Goal: Task Accomplishment & Management: Manage account settings

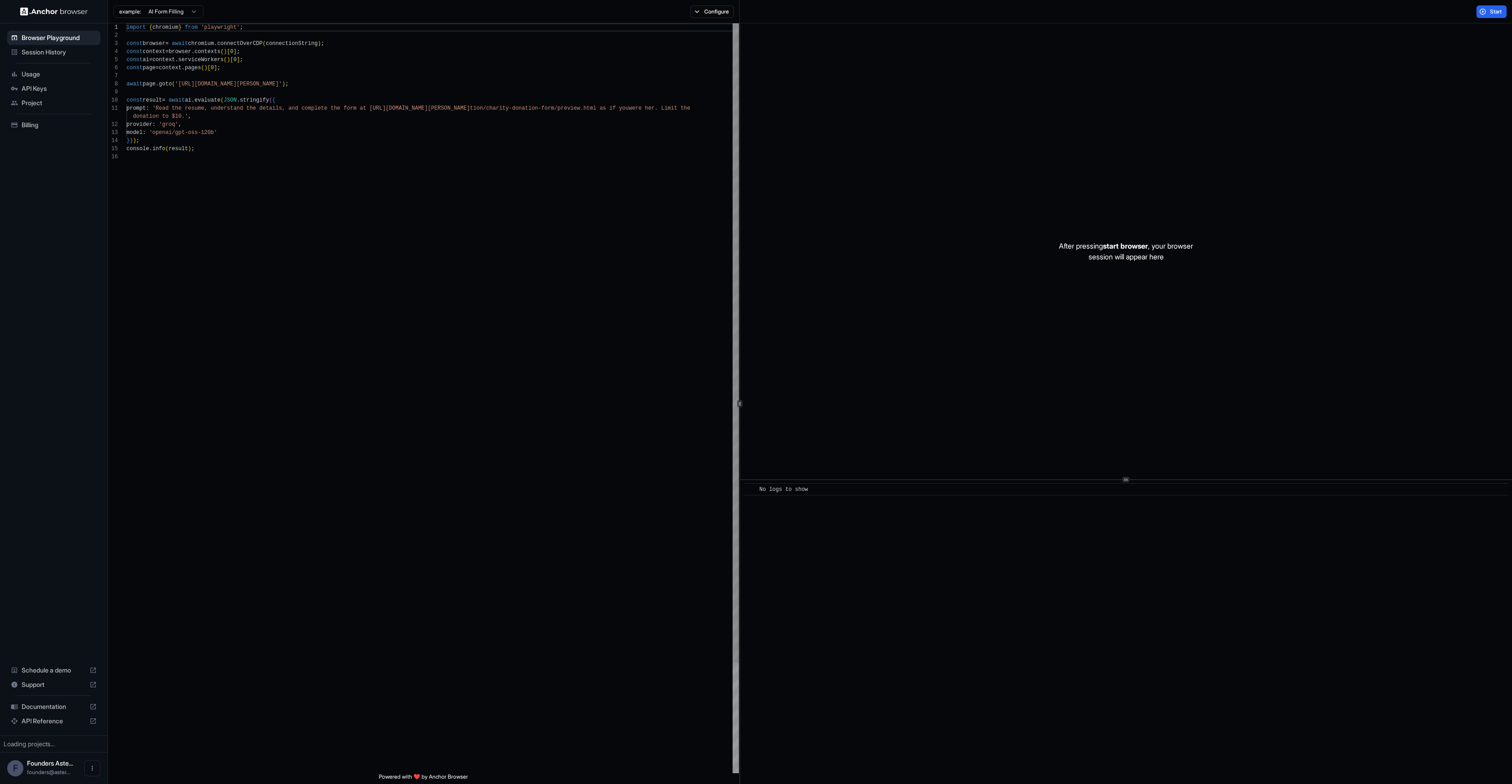
scroll to position [81, 0]
click at [46, 768] on div "Founders Aste... founders@aster..." at bounding box center [50, 768] width 46 height 17
click at [90, 768] on icon "Open menu" at bounding box center [92, 768] width 7 height 7
click at [90, 768] on icon at bounding box center [89, 768] width 9 height 9
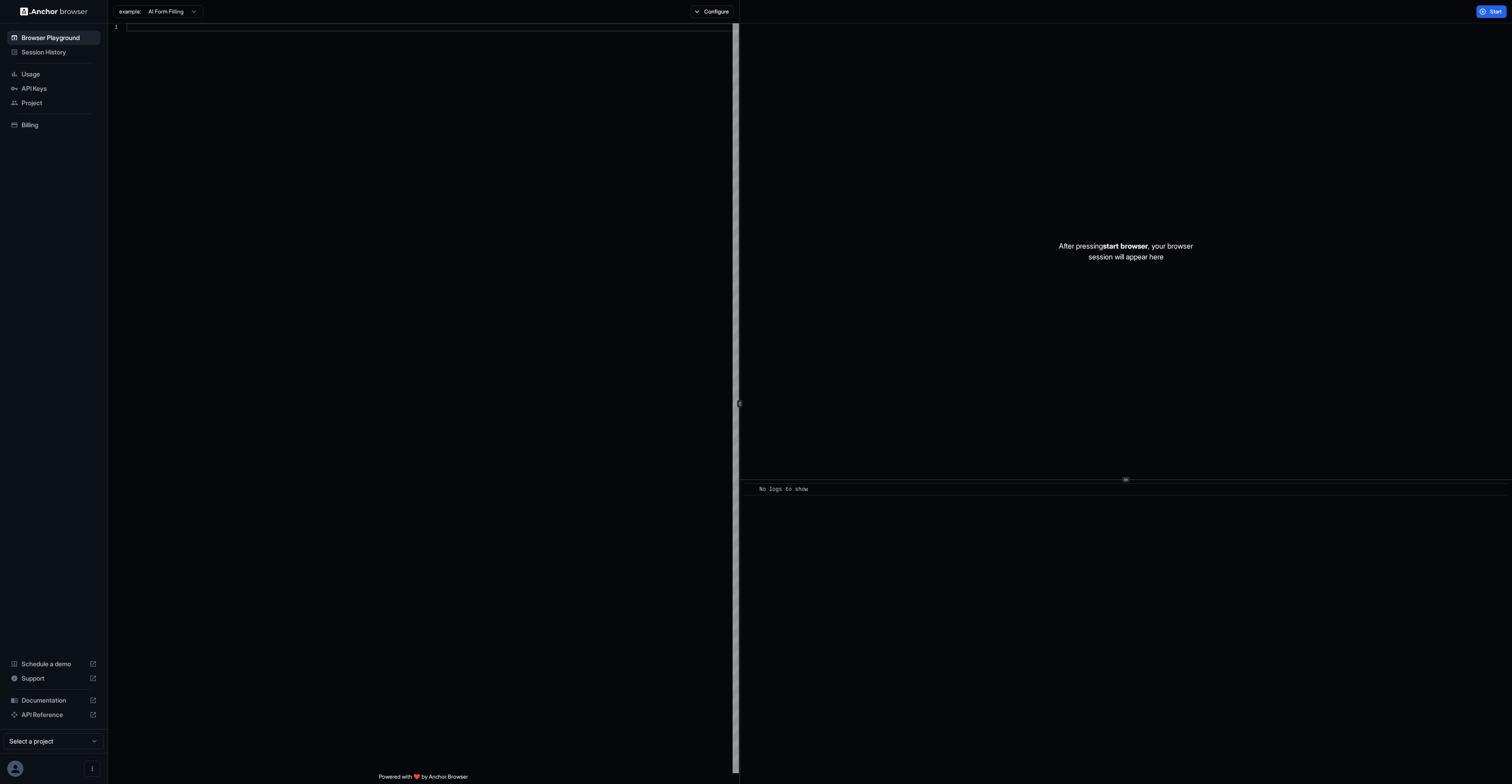
scroll to position [81, 0]
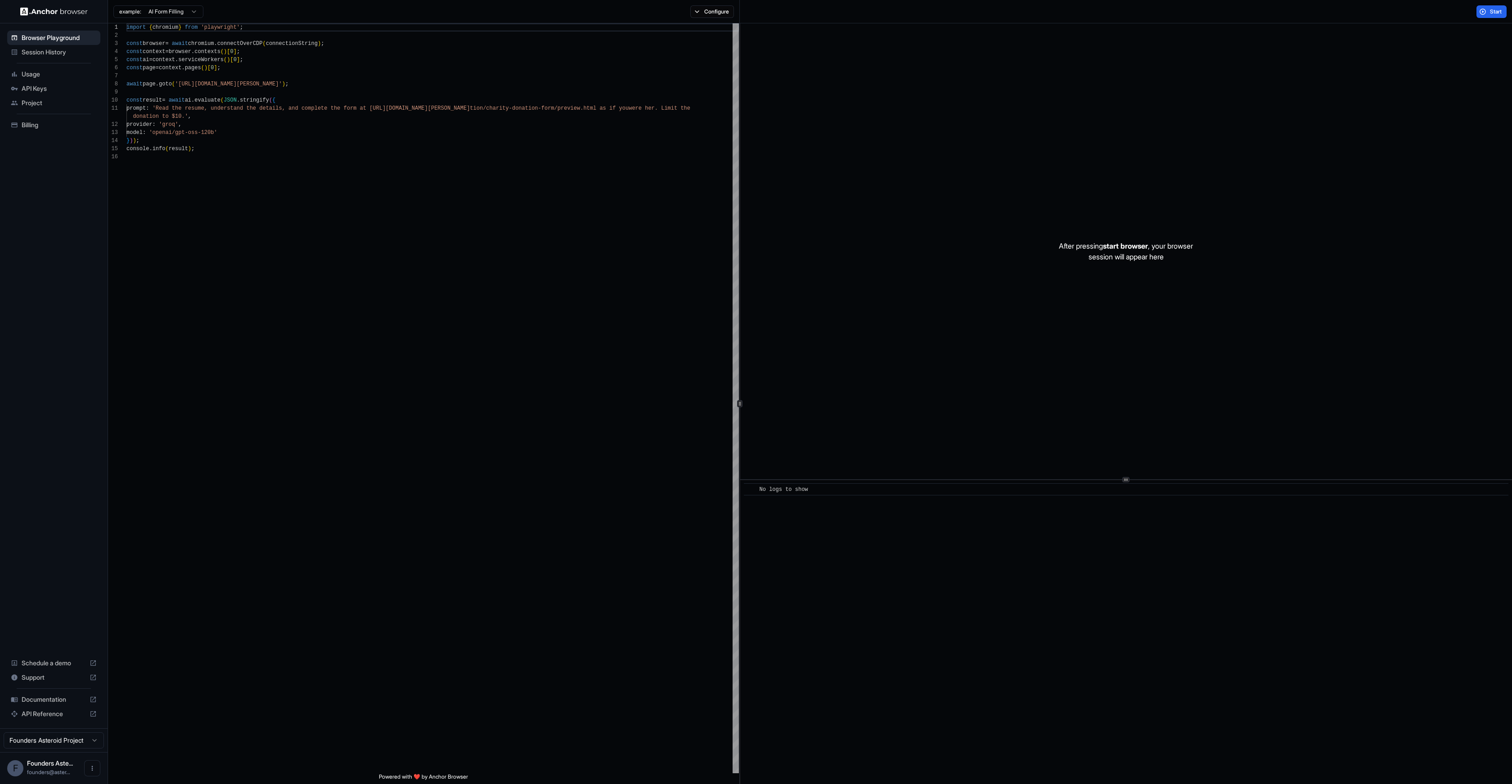
click at [80, 736] on html "Browser Playground Session History Usage API Keys Project Billing Schedule a de…" at bounding box center [756, 392] width 1512 height 784
click at [74, 741] on html "Browser Playground Session History Usage API Keys Project Billing Schedule a de…" at bounding box center [756, 392] width 1512 height 784
click at [66, 766] on span "Founders Aste..." at bounding box center [50, 763] width 46 height 8
click at [87, 767] on button "Open menu" at bounding box center [92, 769] width 16 height 16
click at [68, 320] on div at bounding box center [756, 392] width 1512 height 784
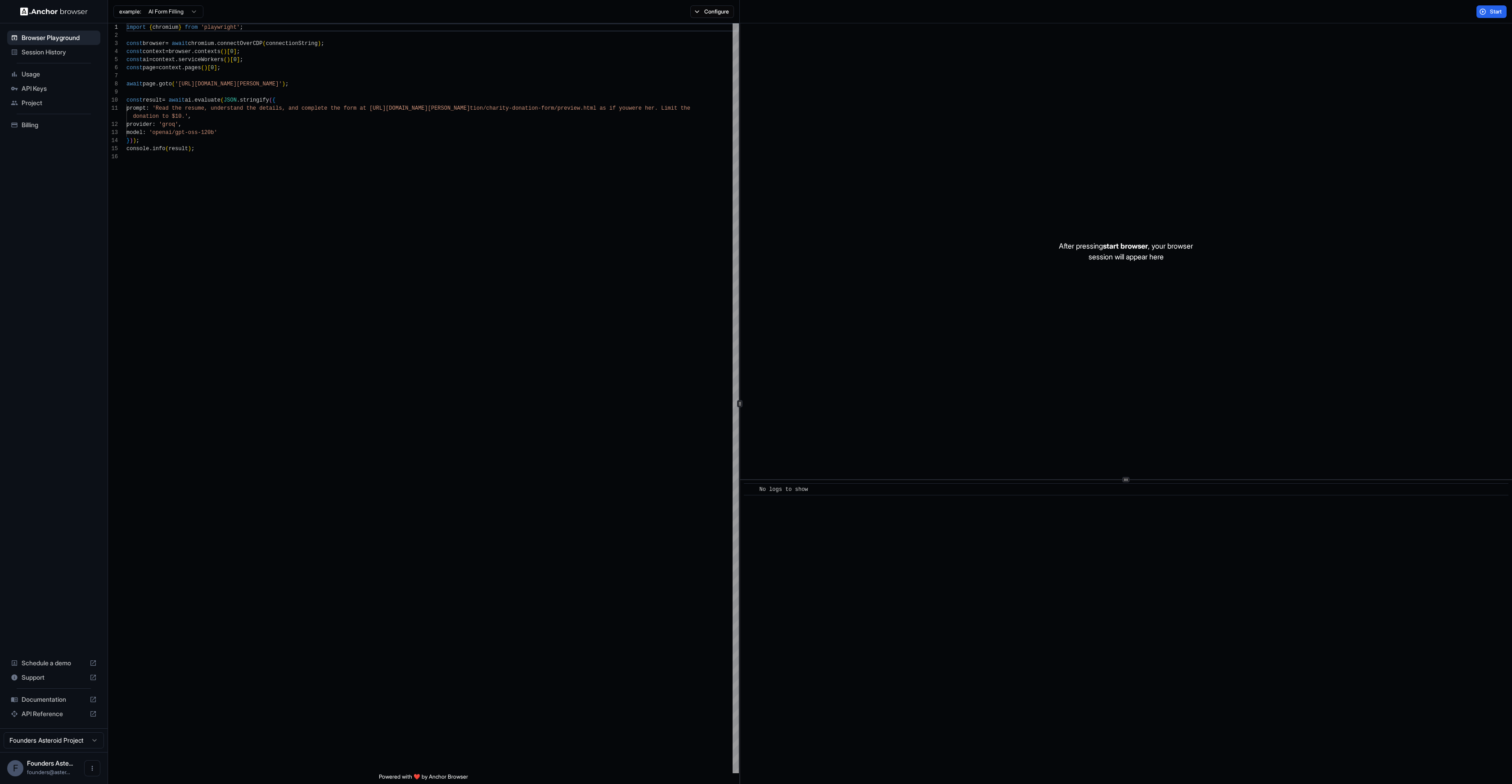
click at [32, 92] on span "API Keys" at bounding box center [59, 88] width 75 height 9
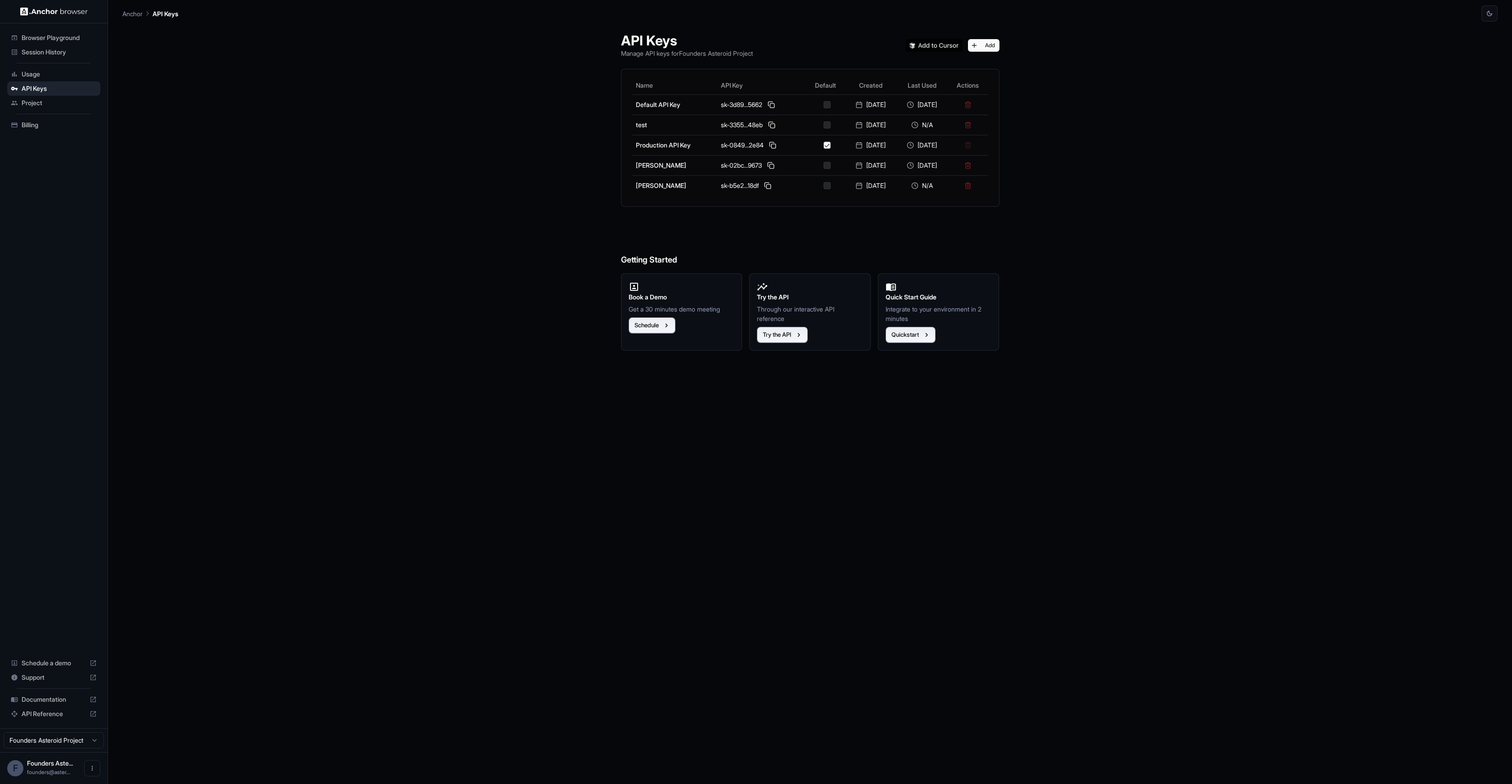
click at [35, 741] on html "Browser Playground Session History Usage API Keys Project Billing Schedule a de…" at bounding box center [756, 392] width 1512 height 784
click at [82, 766] on html "Browser Playground Session History Usage API Keys Project Billing Schedule a de…" at bounding box center [756, 392] width 1512 height 784
click at [87, 766] on button "Open menu" at bounding box center [92, 769] width 16 height 16
click at [177, 716] on div at bounding box center [756, 392] width 1512 height 784
click at [38, 766] on span "Founders Aste..." at bounding box center [50, 763] width 46 height 8
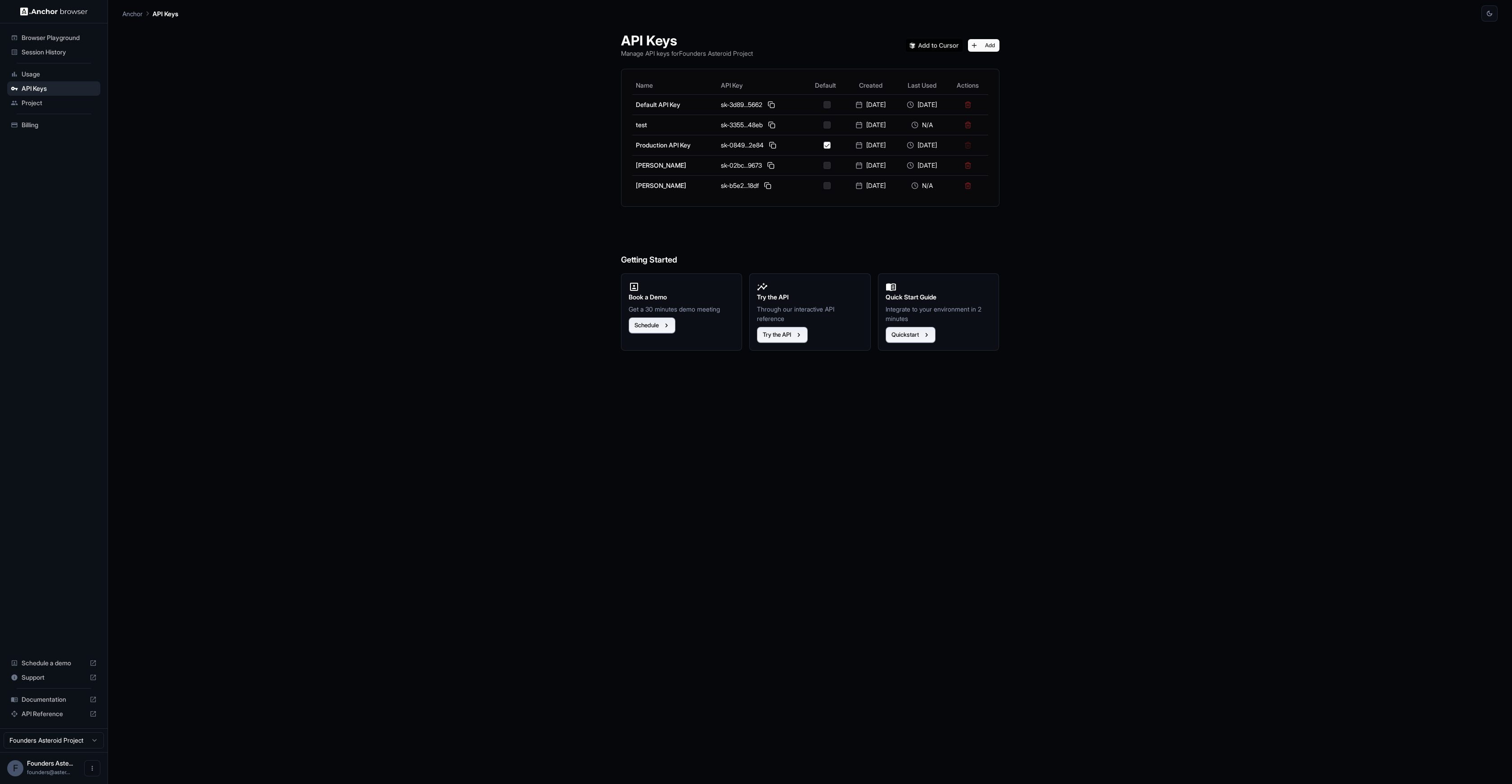
click at [32, 75] on span "Usage" at bounding box center [59, 74] width 75 height 9
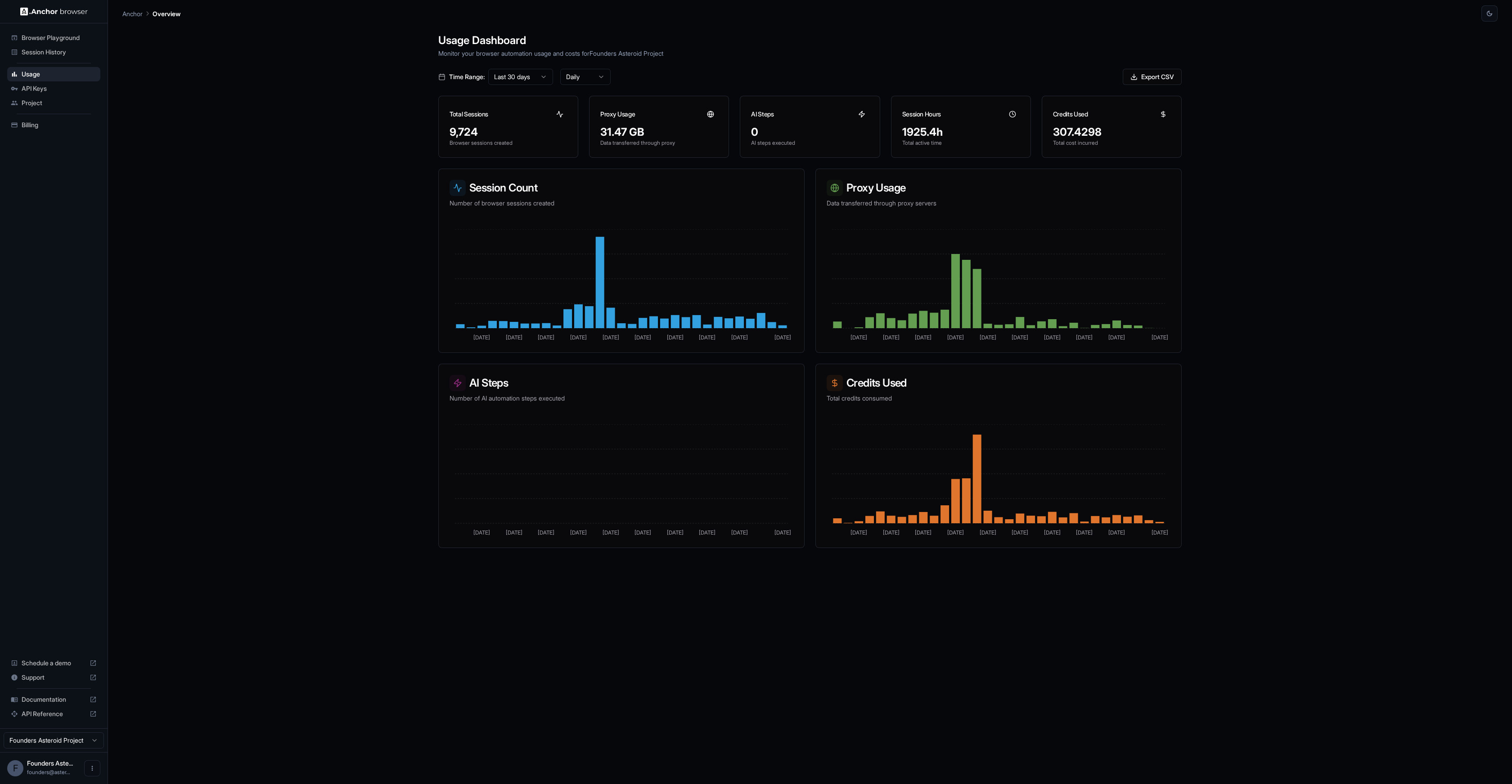
click at [135, 11] on p "Anchor" at bounding box center [132, 13] width 20 height 9
click at [41, 92] on span "API Keys" at bounding box center [59, 88] width 75 height 9
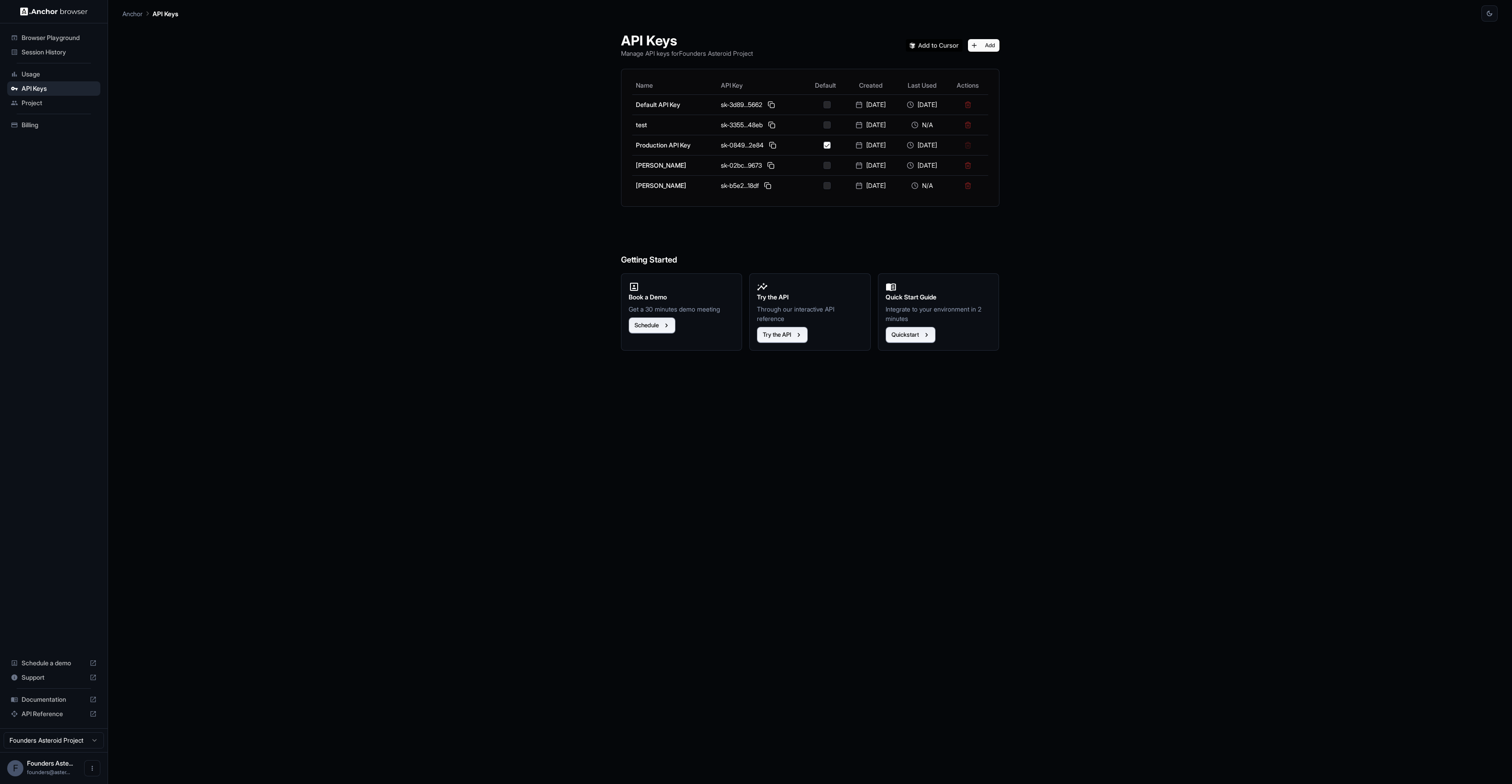
click at [34, 102] on span "Project" at bounding box center [59, 103] width 75 height 9
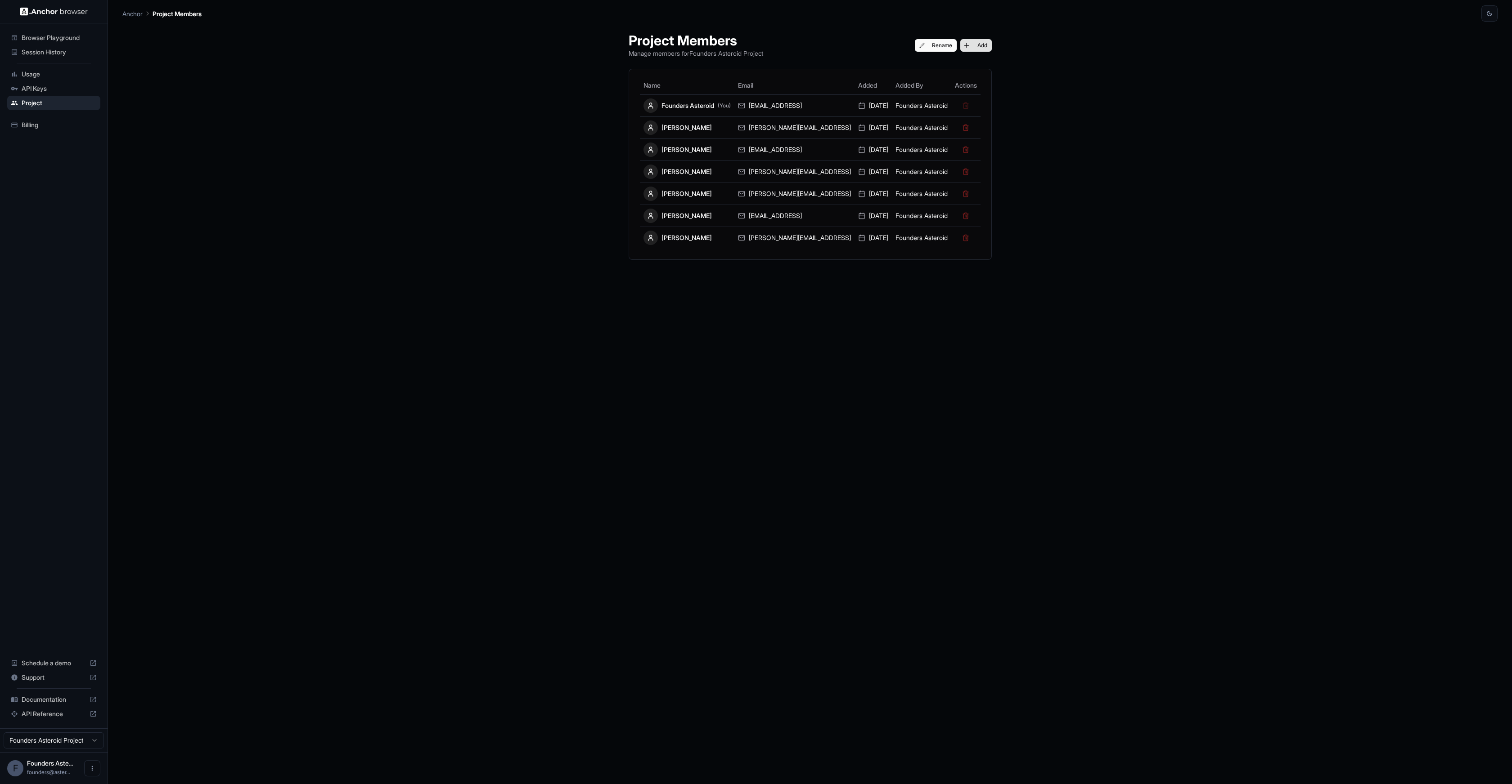
click at [960, 39] on button "Add" at bounding box center [976, 45] width 32 height 12
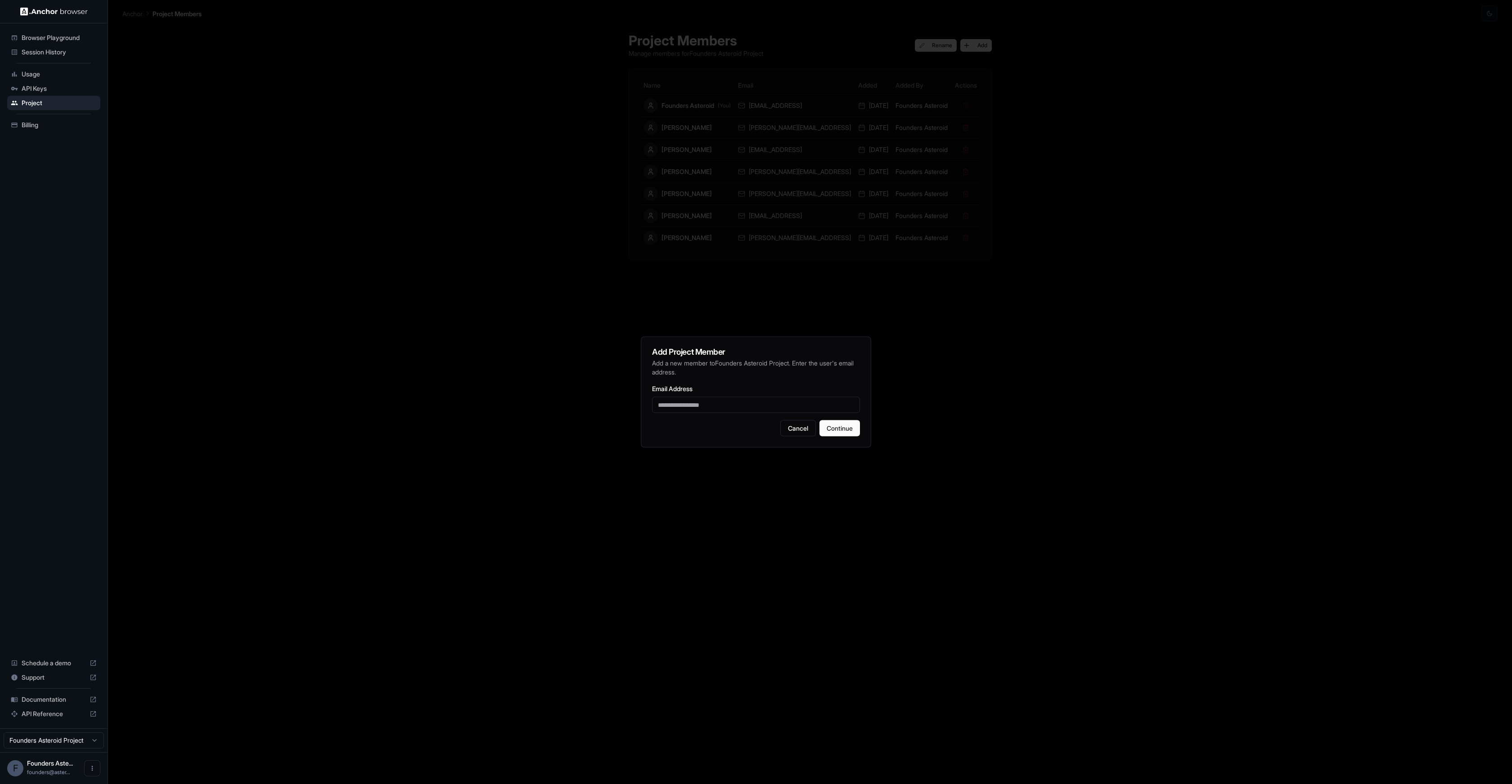
click at [972, 274] on div at bounding box center [756, 392] width 1512 height 784
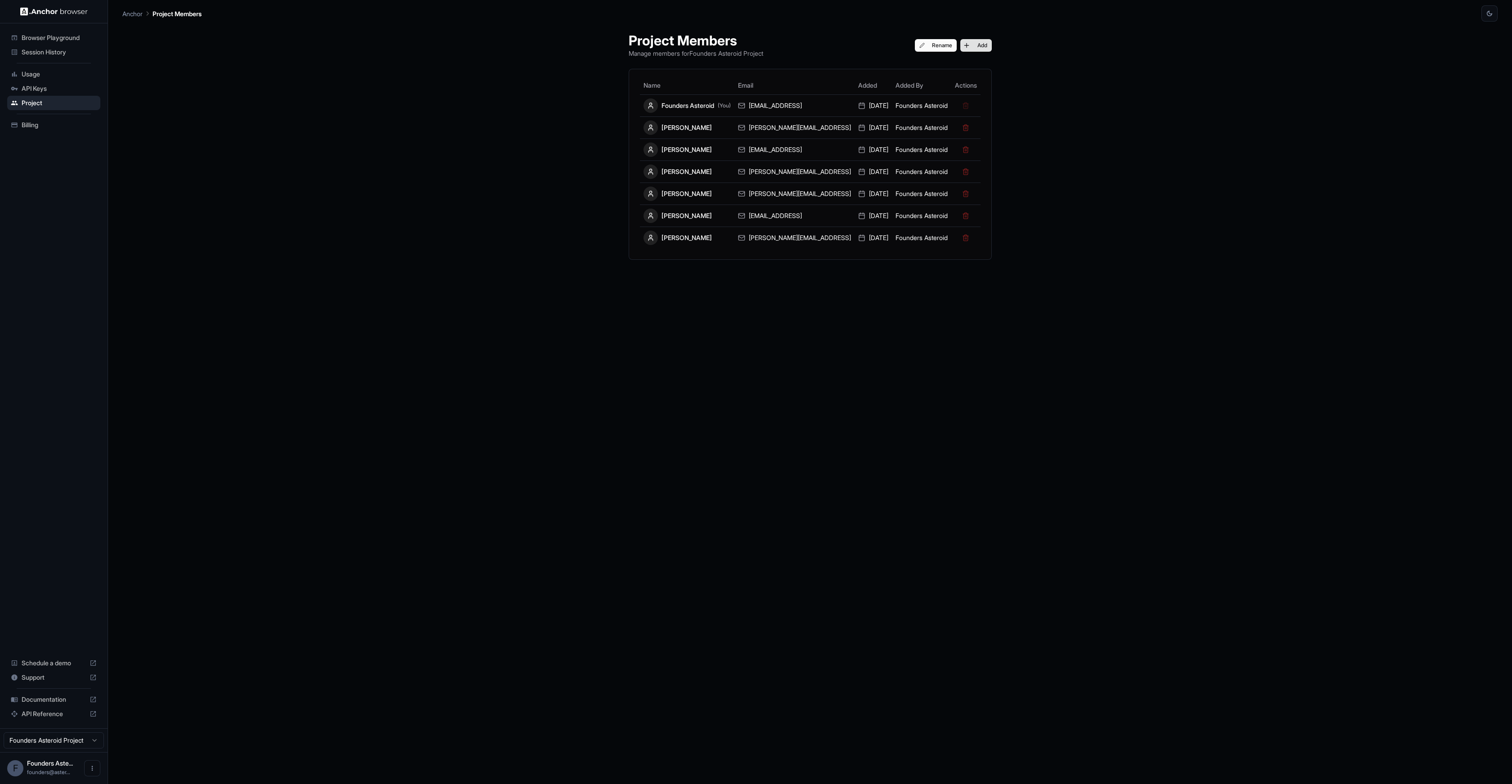
click at [978, 43] on button "Add" at bounding box center [976, 45] width 32 height 12
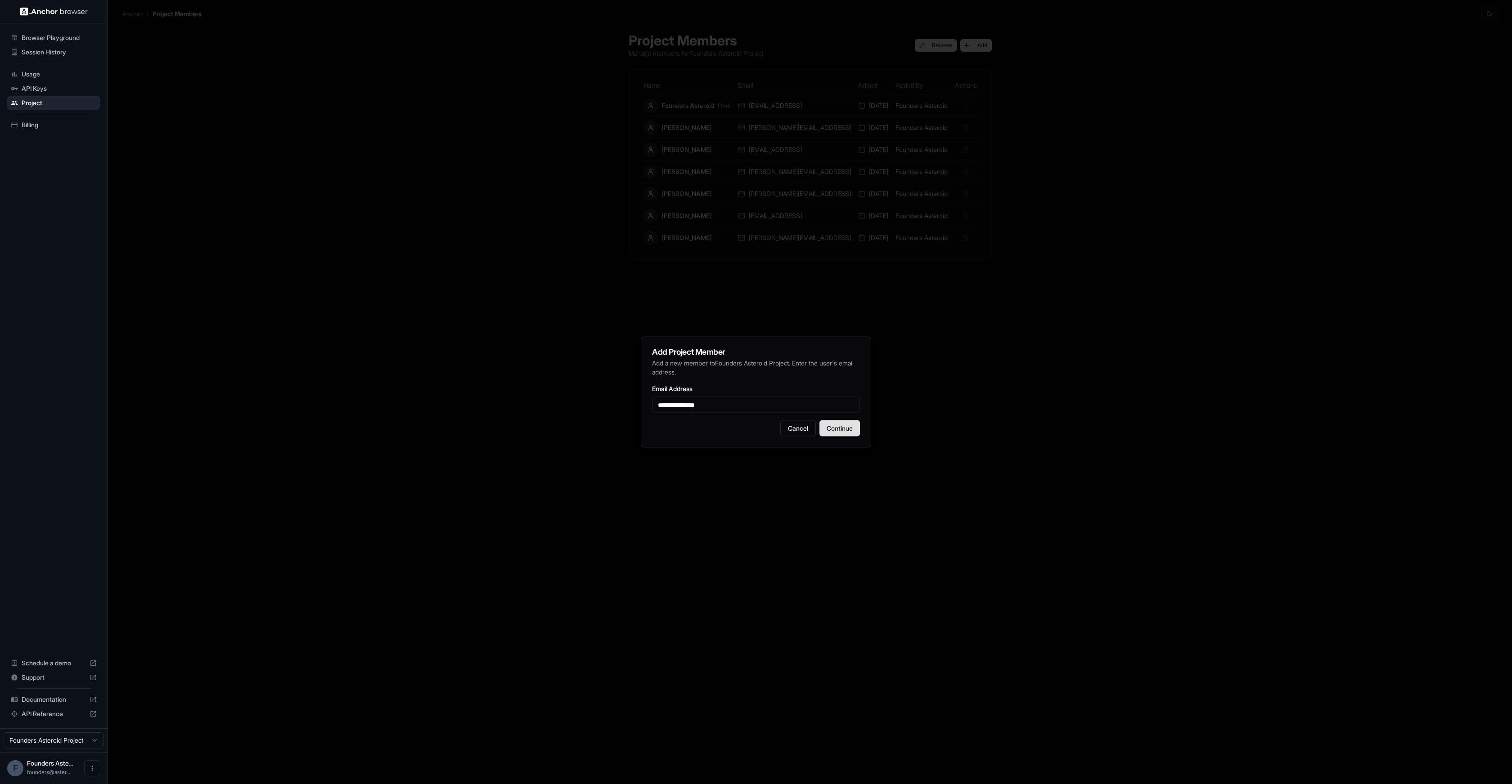
type input "**********"
click at [838, 422] on button "Continue" at bounding box center [839, 428] width 41 height 16
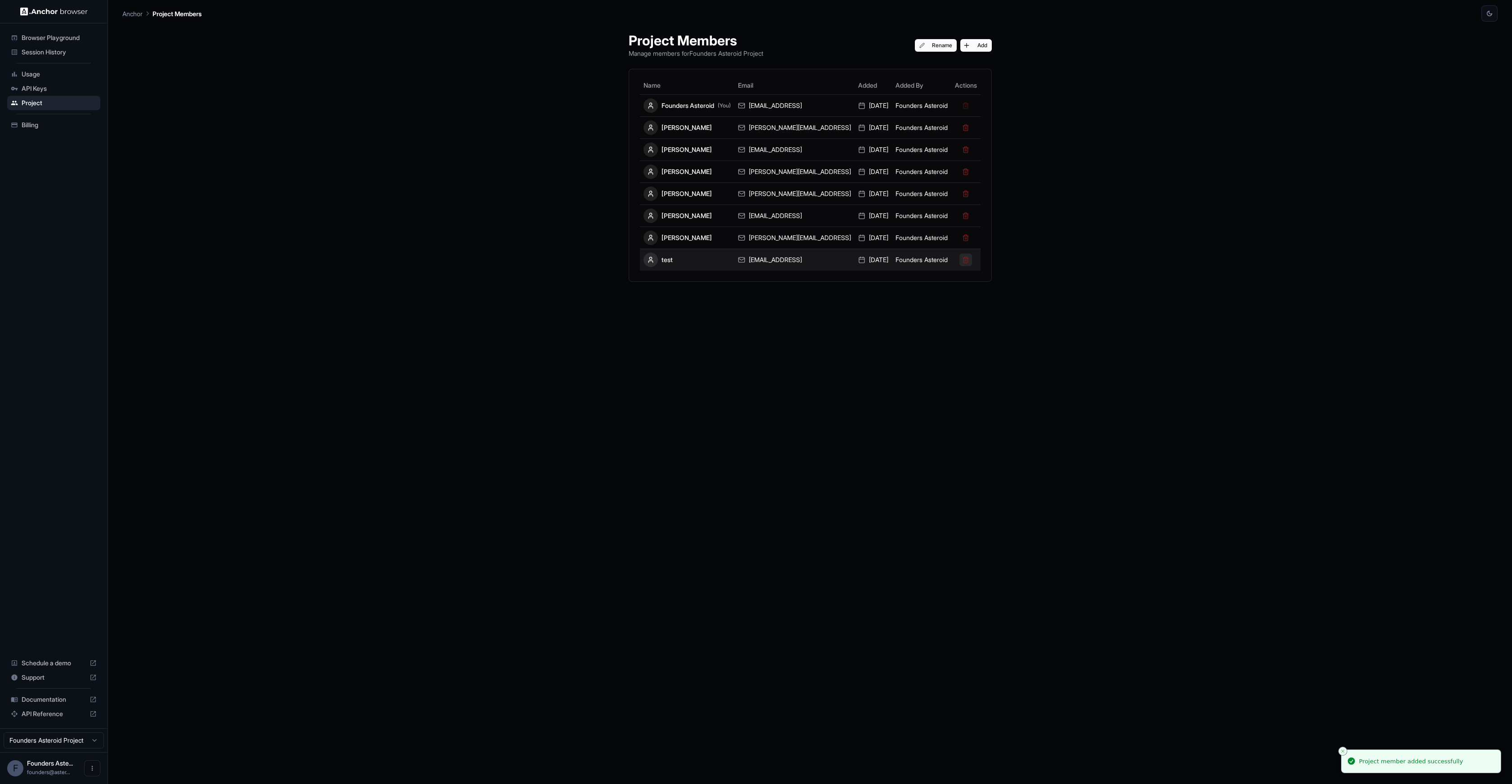
click at [959, 260] on button at bounding box center [965, 259] width 12 height 12
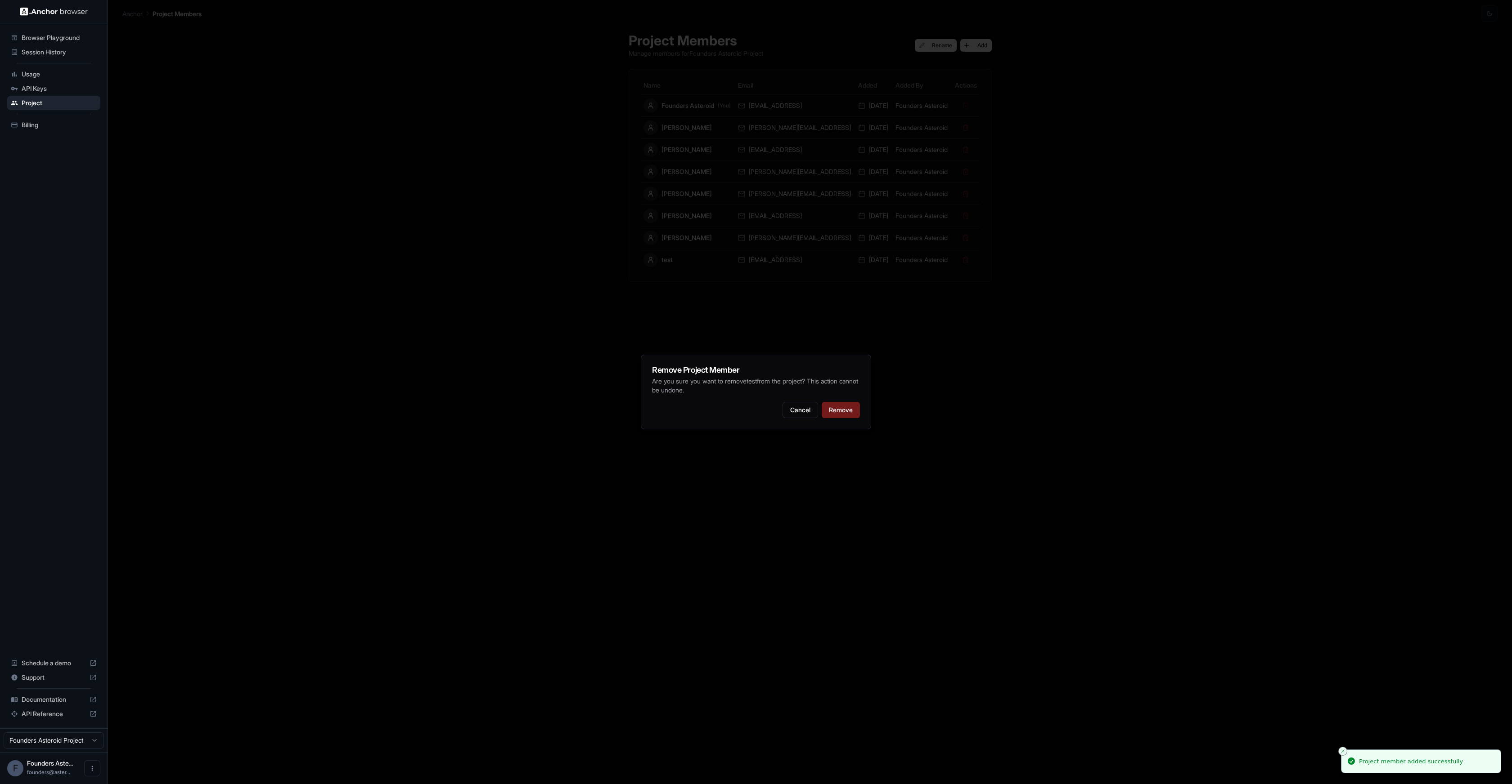
click at [843, 413] on button "Remove" at bounding box center [840, 410] width 38 height 16
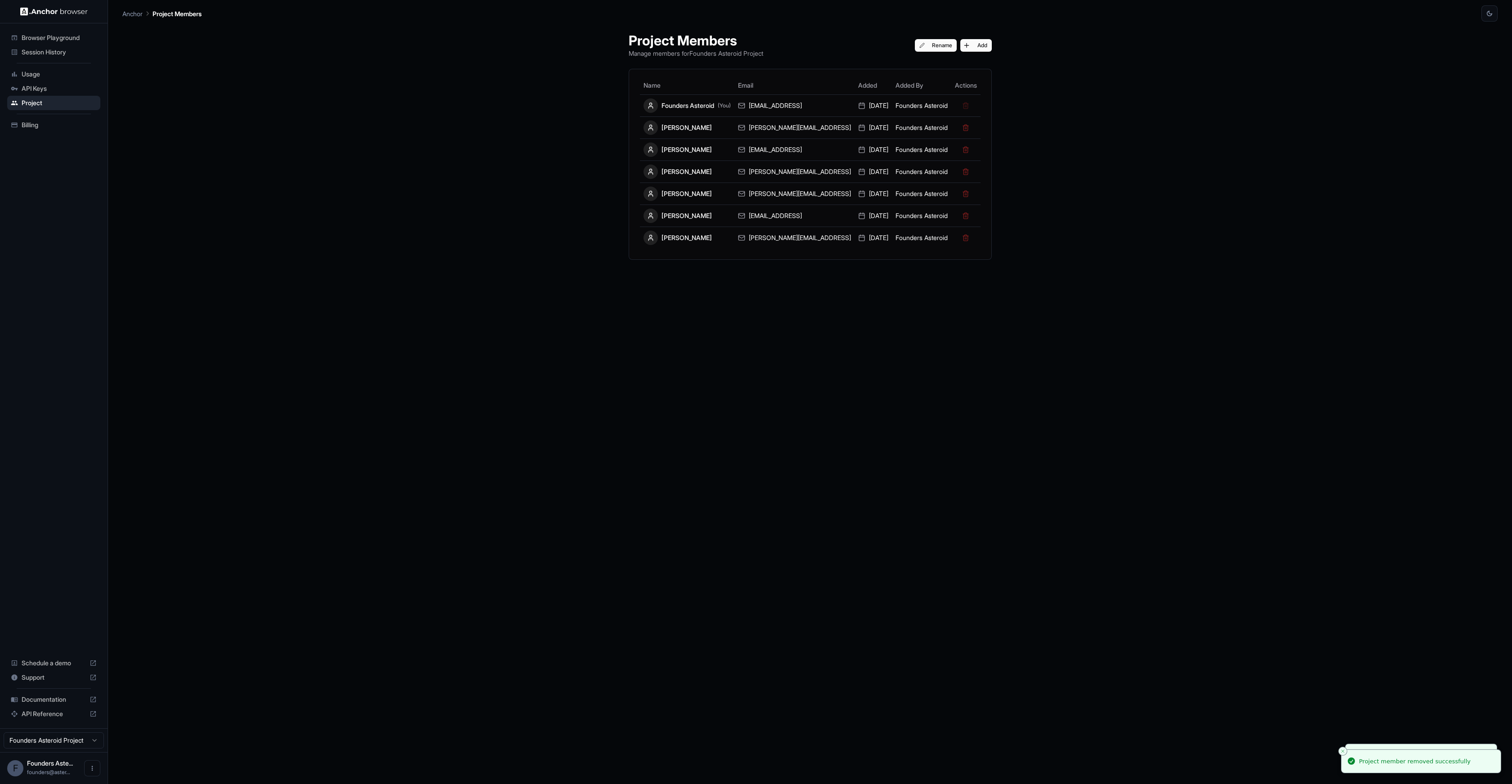
click at [41, 767] on span "Founders Aste..." at bounding box center [50, 763] width 46 height 8
click at [92, 767] on icon "Open menu" at bounding box center [92, 769] width 1 height 5
click at [59, 736] on div at bounding box center [756, 392] width 1512 height 784
click at [78, 741] on html "Browser Playground Session History Usage API Keys Project Billing Schedule a de…" at bounding box center [756, 392] width 1512 height 784
click at [257, 570] on html "Browser Playground Session History Usage API Keys Project Billing Schedule a de…" at bounding box center [756, 392] width 1512 height 784
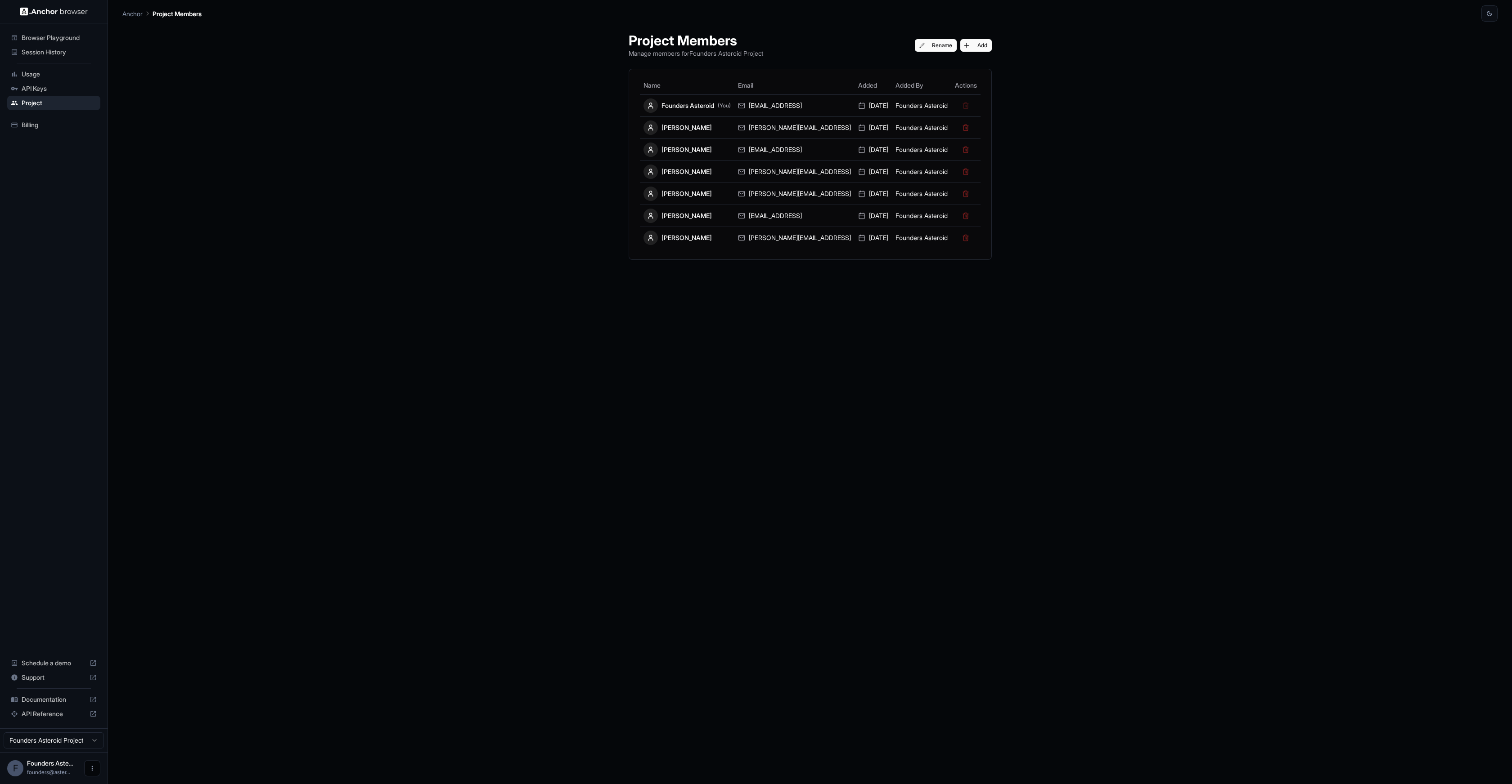
click at [93, 772] on icon "Open menu" at bounding box center [92, 768] width 7 height 7
click at [68, 772] on div at bounding box center [75, 768] width 36 height 9
